Goal: Navigation & Orientation: Find specific page/section

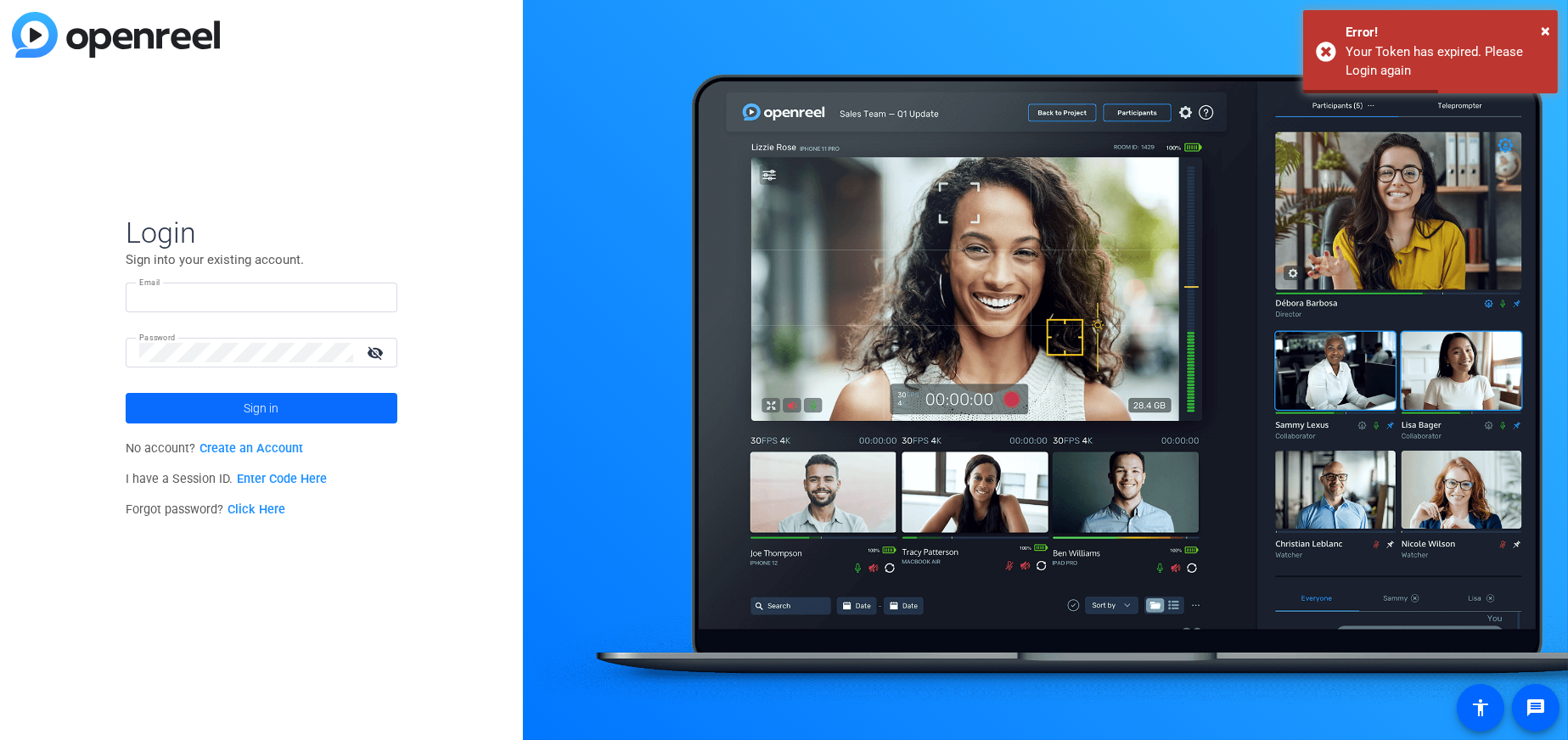
type input "[PERSON_NAME][EMAIL_ADDRESS][PERSON_NAME][DOMAIN_NAME]"
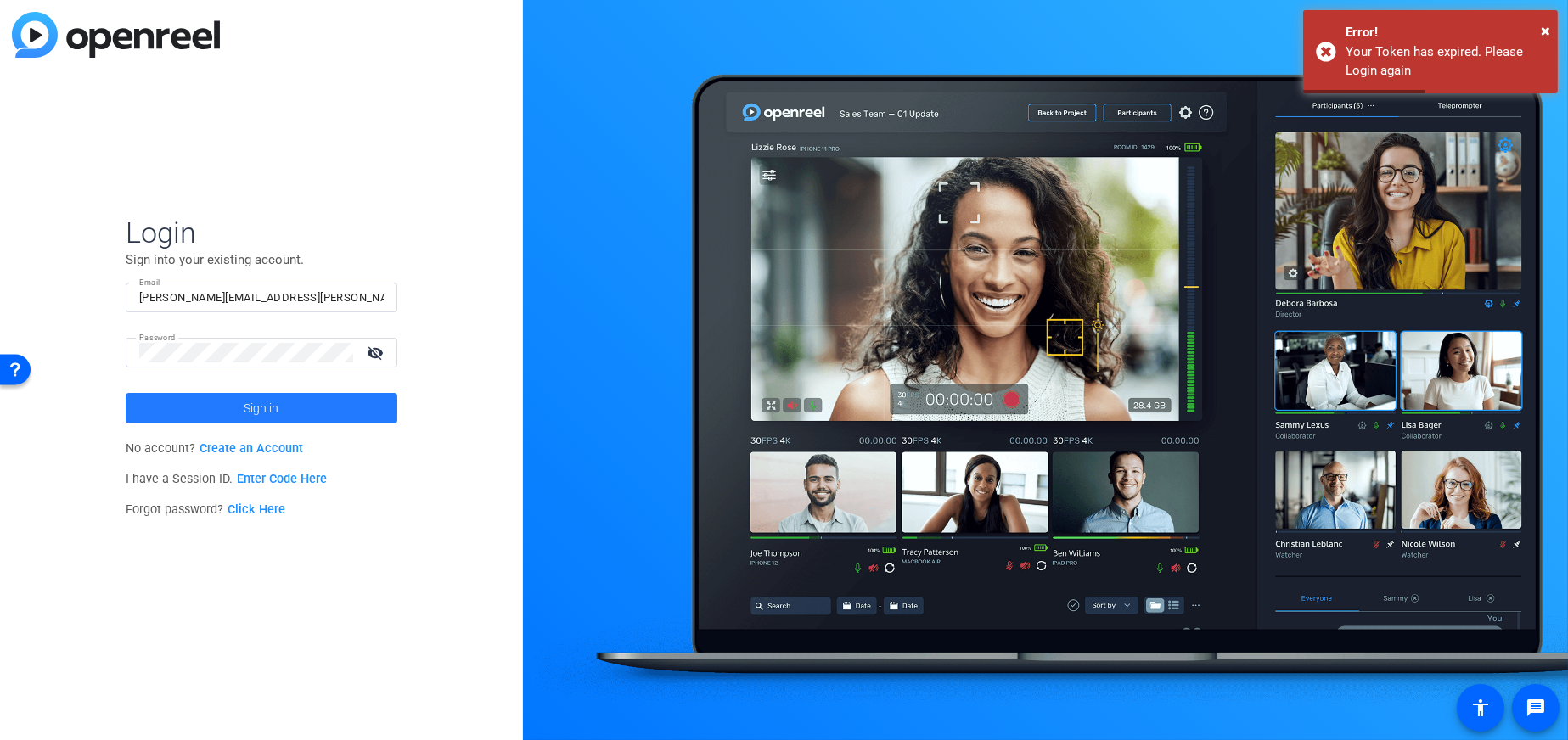
click at [225, 401] on span at bounding box center [261, 409] width 271 height 41
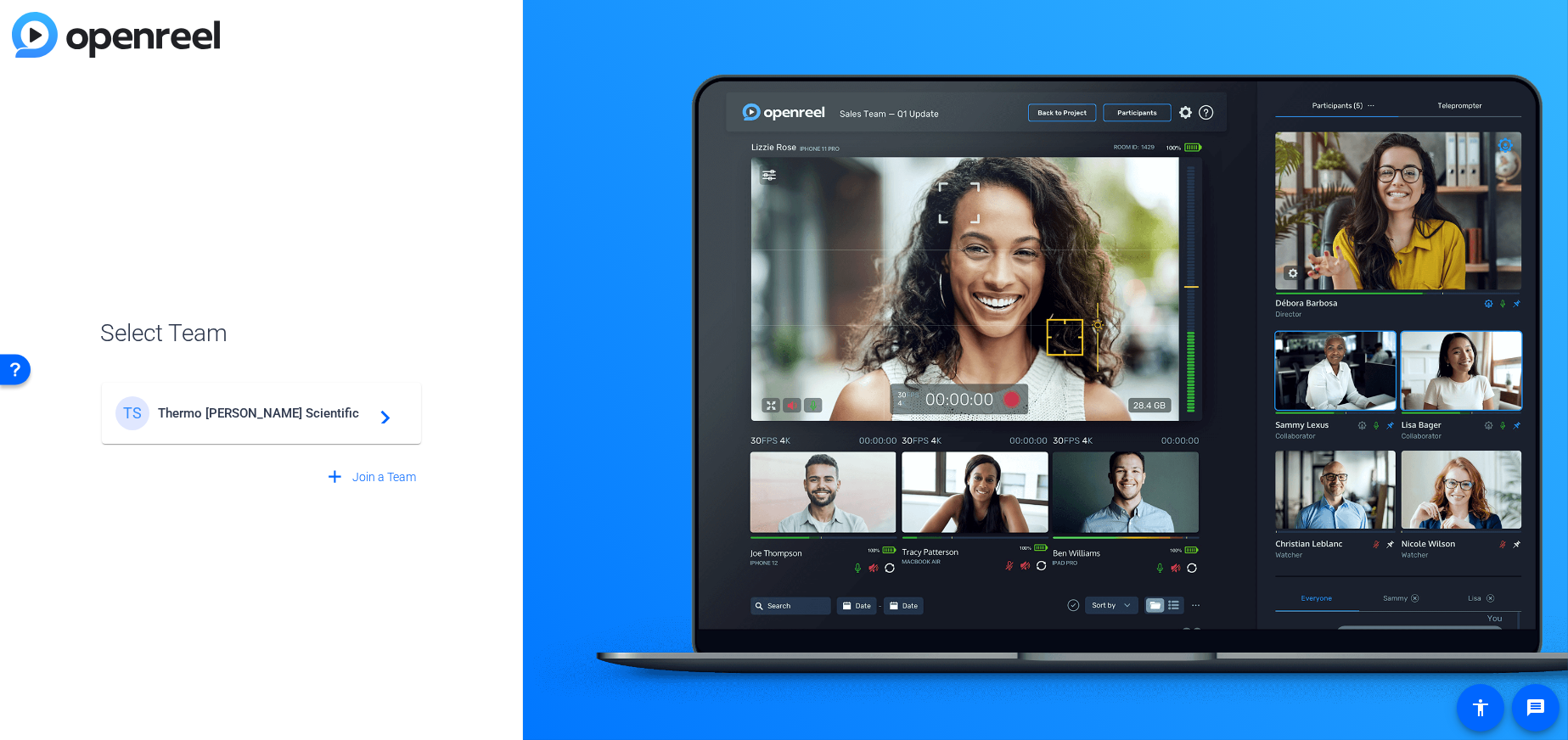
click at [226, 401] on div "TS Thermo [PERSON_NAME] Scientific navigate_next" at bounding box center [261, 413] width 292 height 34
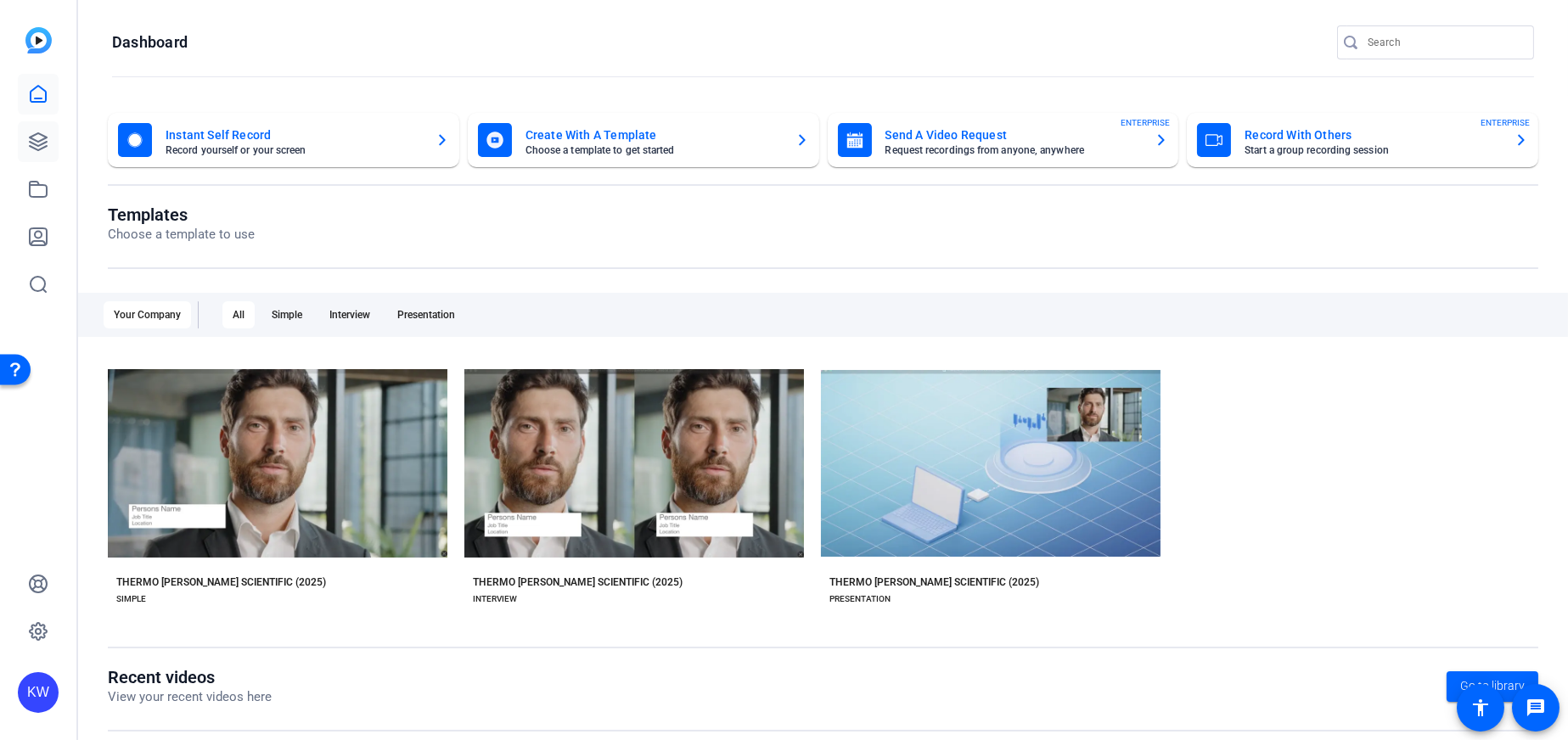
click at [41, 146] on icon at bounding box center [37, 141] width 21 height 21
